Goal: Information Seeking & Learning: Learn about a topic

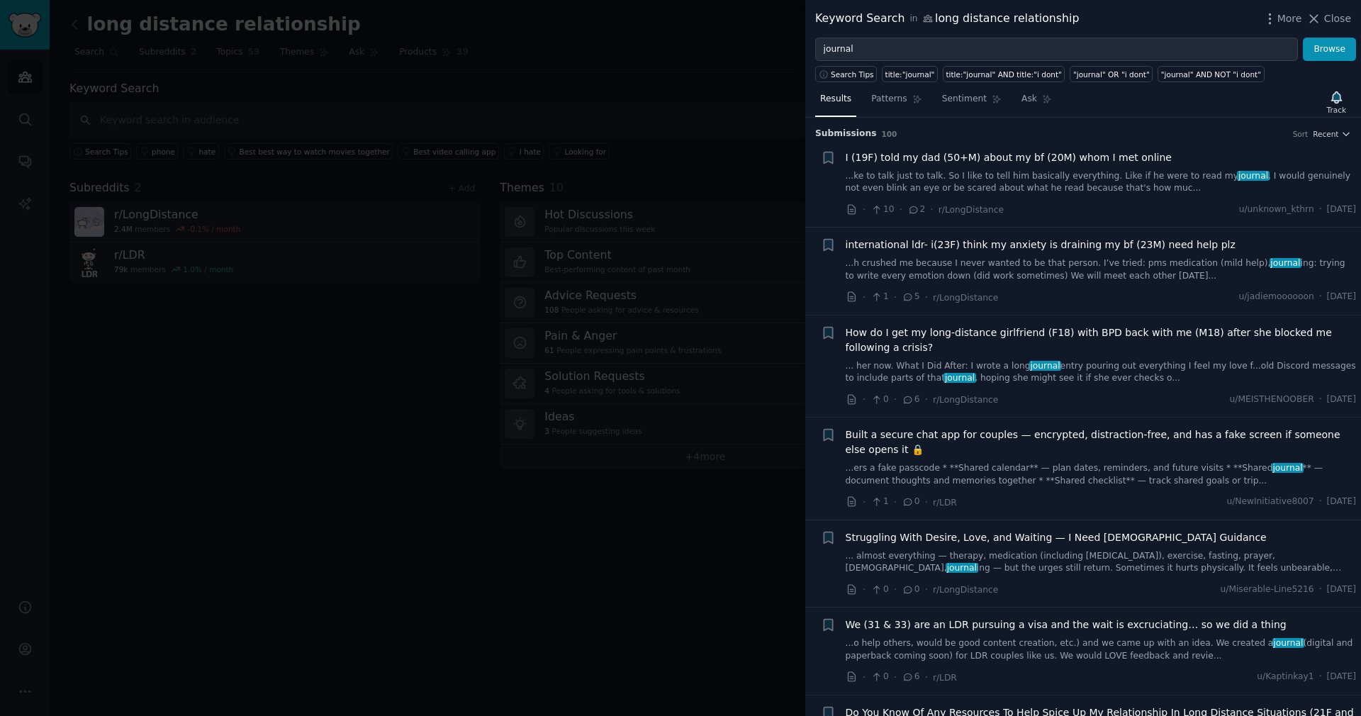
click at [1323, 6] on div "Keyword Search in long distance relationship More Close" at bounding box center [1084, 19] width 556 height 38
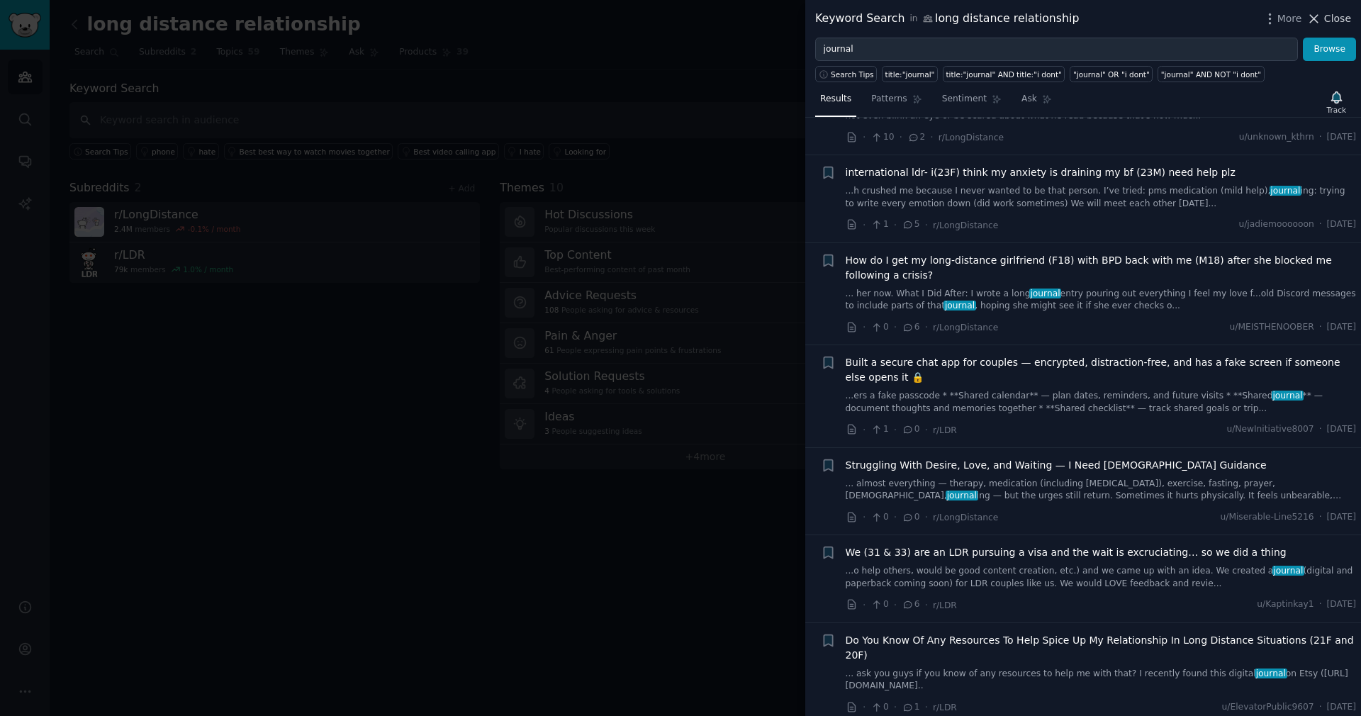
click at [1322, 16] on icon at bounding box center [1314, 18] width 15 height 15
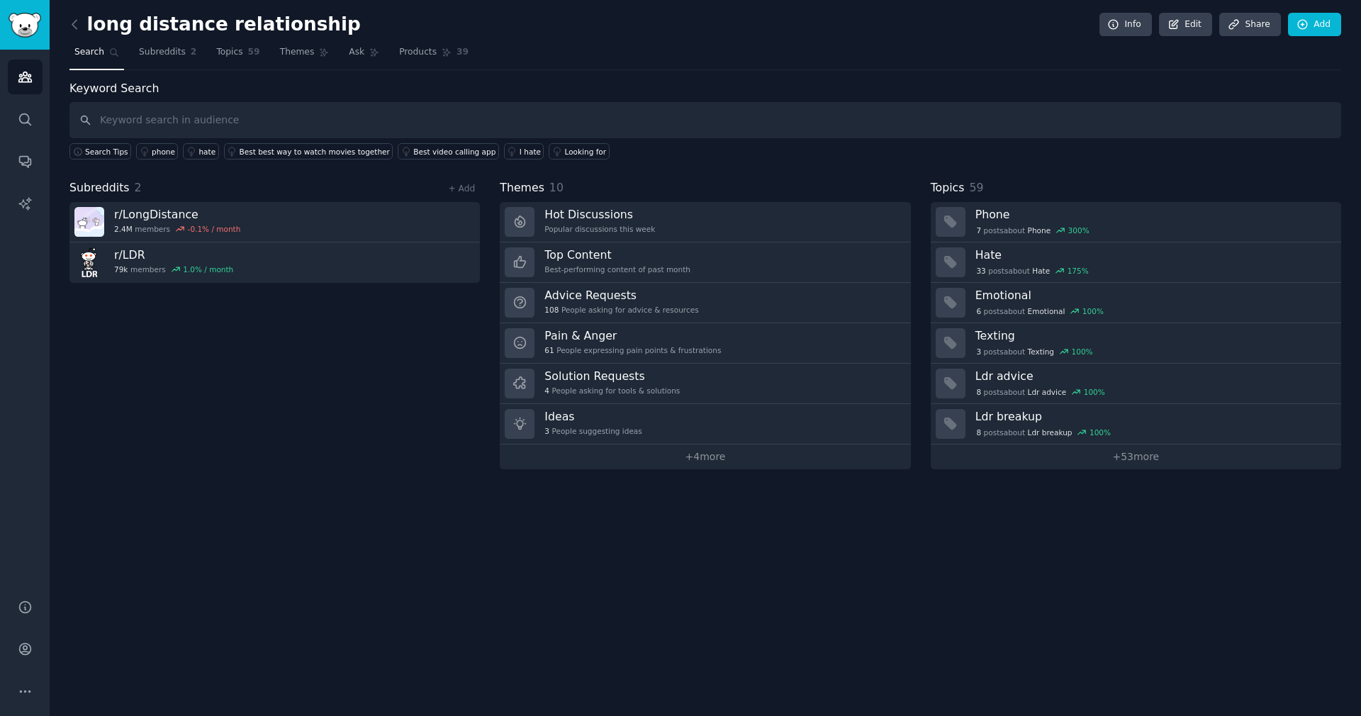
click at [964, 43] on nav "Search Subreddits 2 Topics 59 Themes Ask Products 39" at bounding box center [705, 55] width 1272 height 29
click at [23, 688] on icon "Sidebar" at bounding box center [25, 691] width 15 height 15
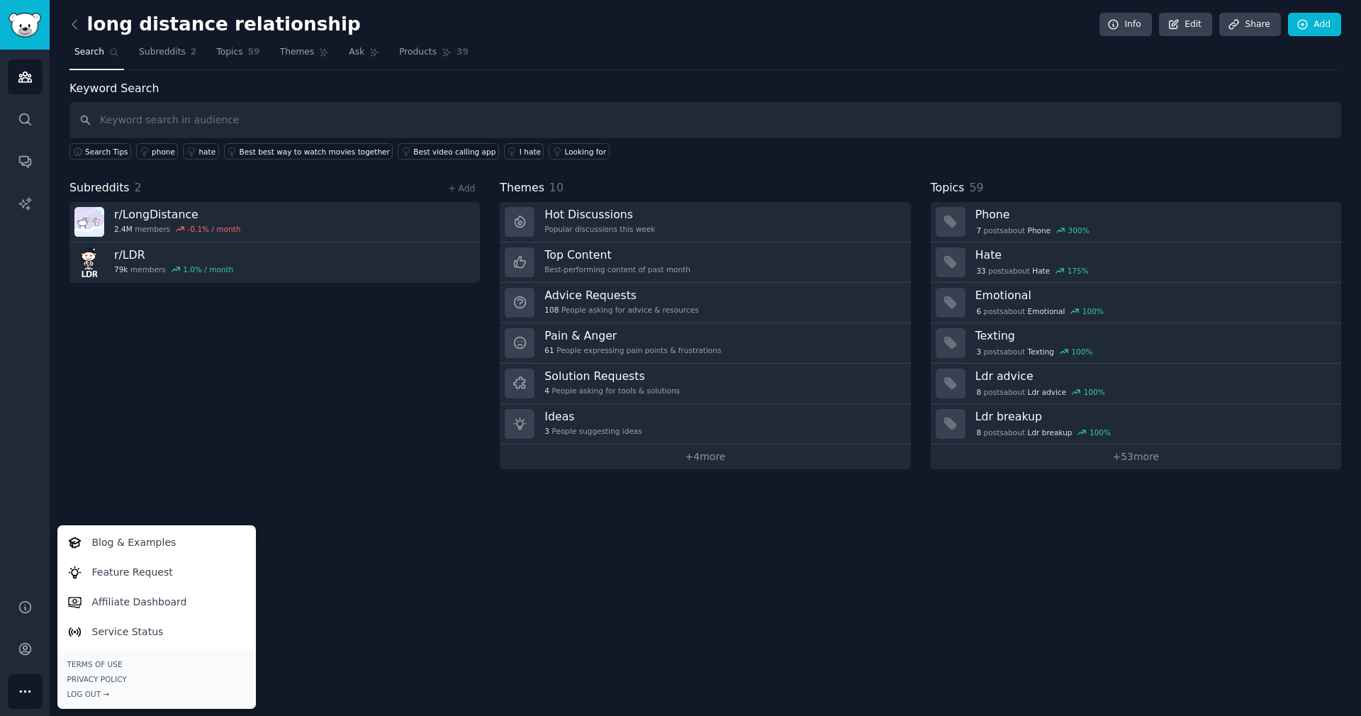
click at [822, 25] on div "long distance relationship Info Edit Share Add" at bounding box center [705, 27] width 1272 height 29
